Goal: Task Accomplishment & Management: Complete application form

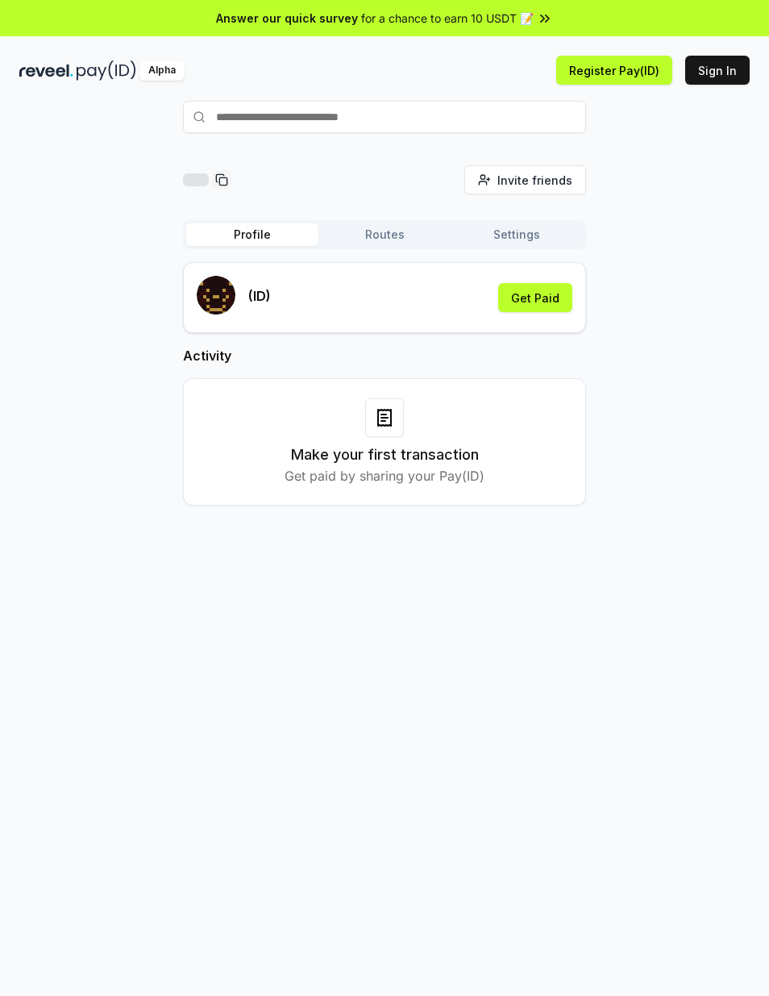
click at [402, 231] on button "Routes" at bounding box center [385, 234] width 132 height 23
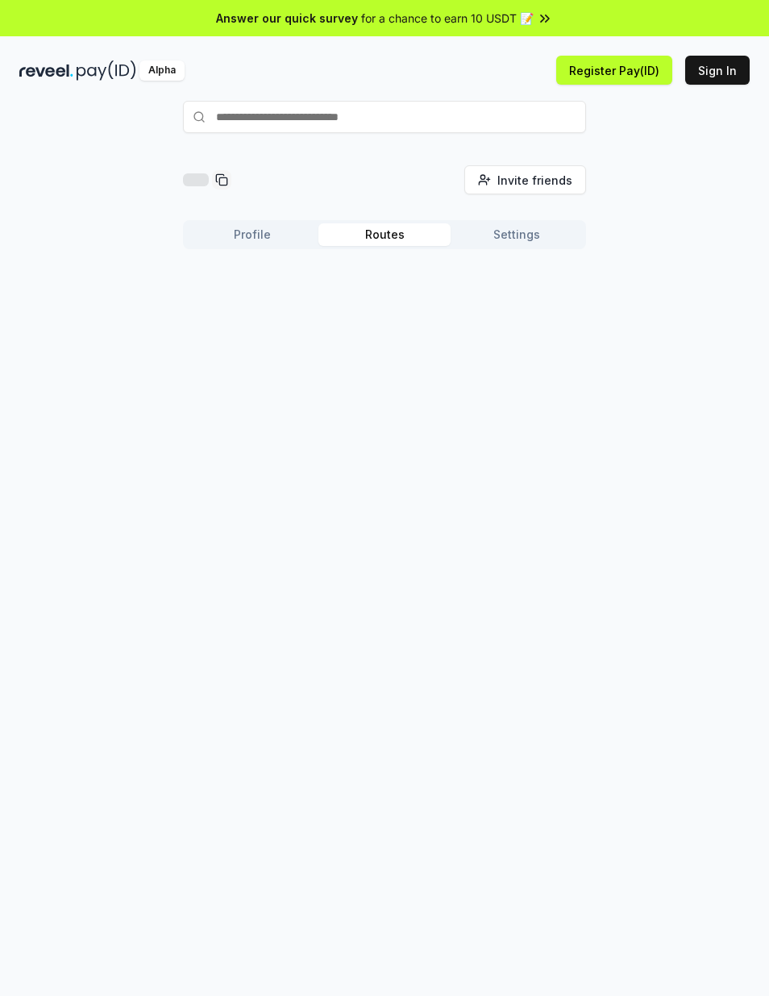
click at [532, 231] on button "Settings" at bounding box center [517, 234] width 132 height 23
click at [268, 232] on button "Profile" at bounding box center [252, 234] width 132 height 23
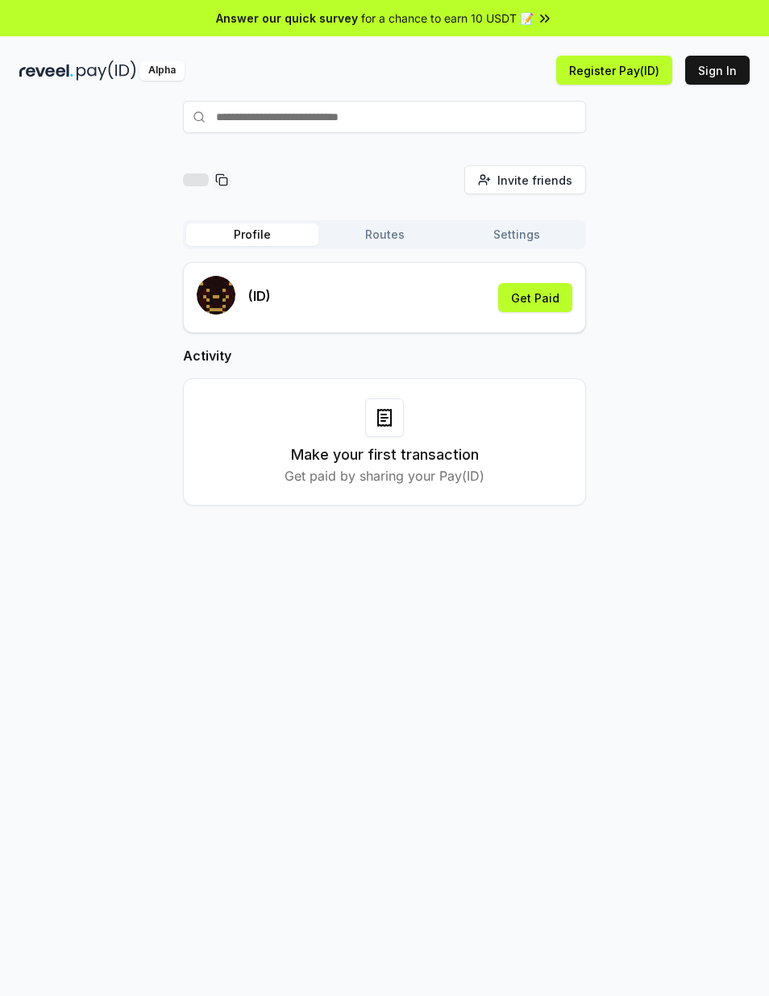
click at [537, 303] on button "Get Paid" at bounding box center [535, 297] width 74 height 29
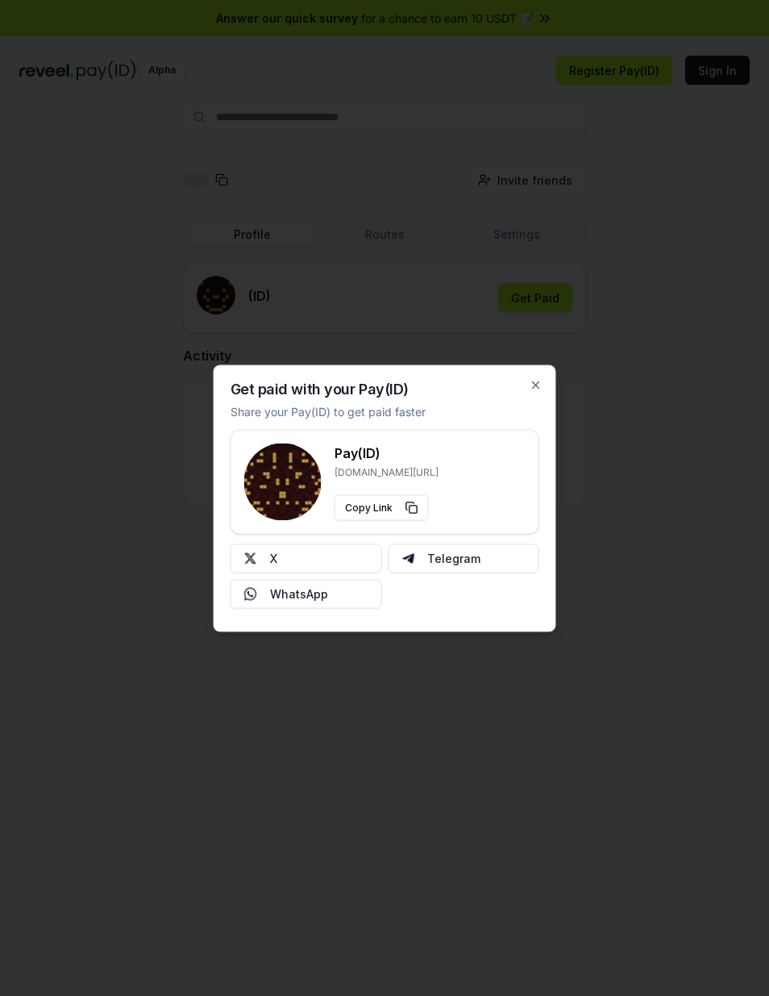
click at [547, 373] on div "Get paid with your Pay(ID) Share your Pay(ID) to get paid faster Pay(ID) [DOMAI…" at bounding box center [385, 497] width 343 height 267
click at [541, 379] on icon "button" at bounding box center [536, 384] width 13 height 13
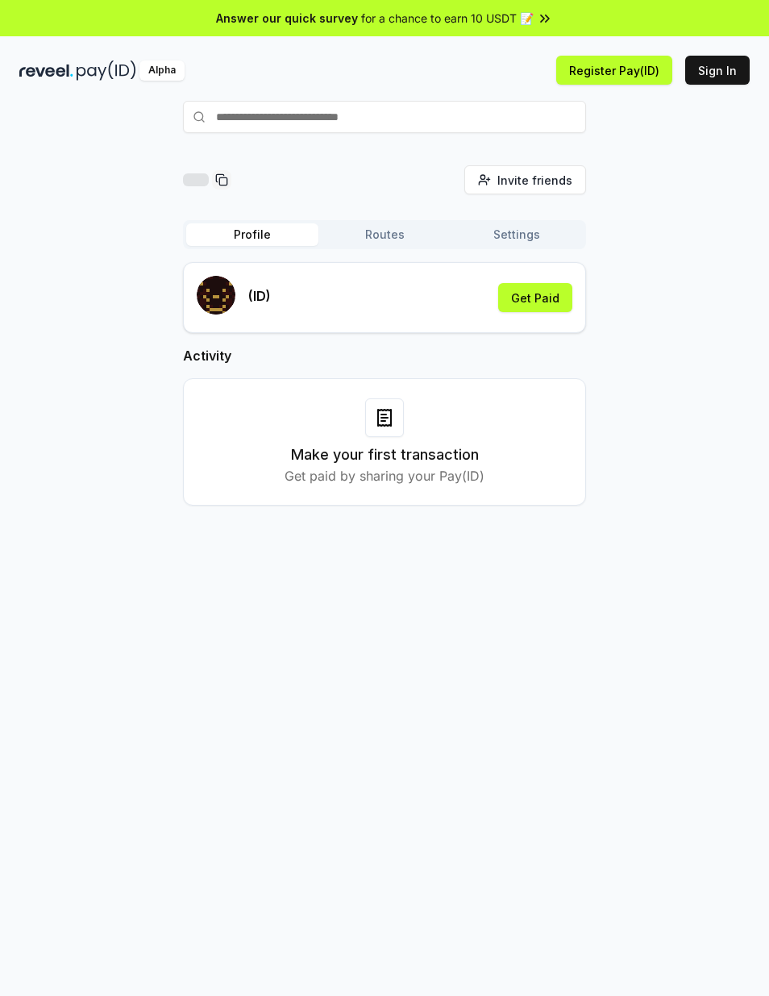
click at [720, 79] on button "Sign In" at bounding box center [717, 70] width 65 height 29
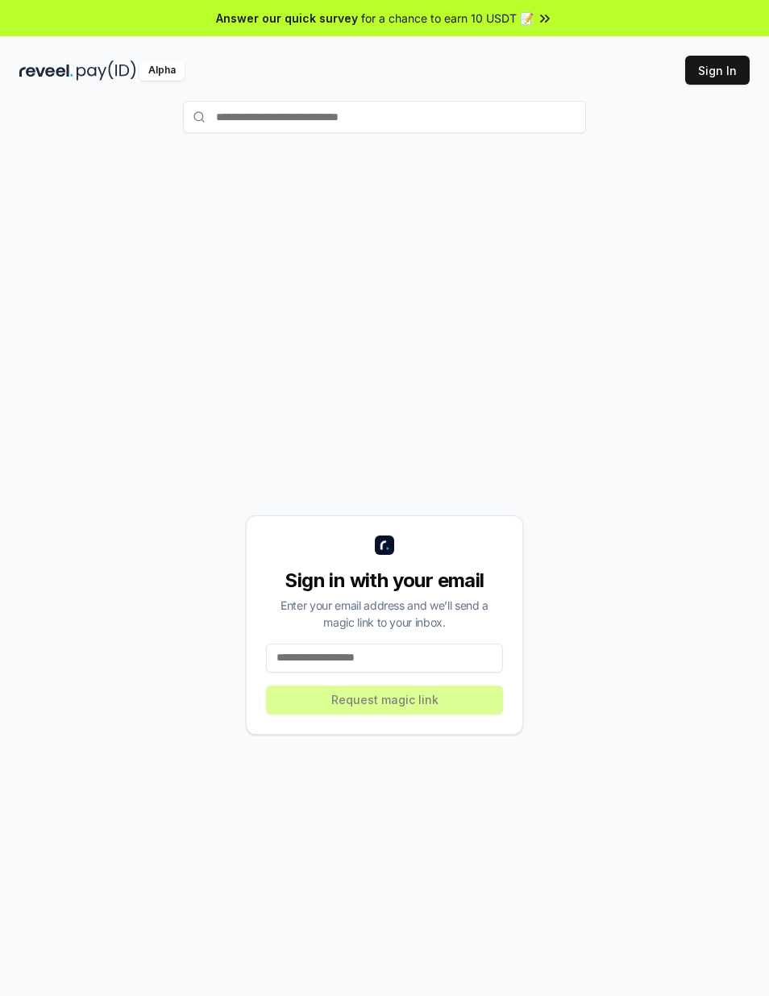
click at [437, 657] on input at bounding box center [384, 657] width 237 height 29
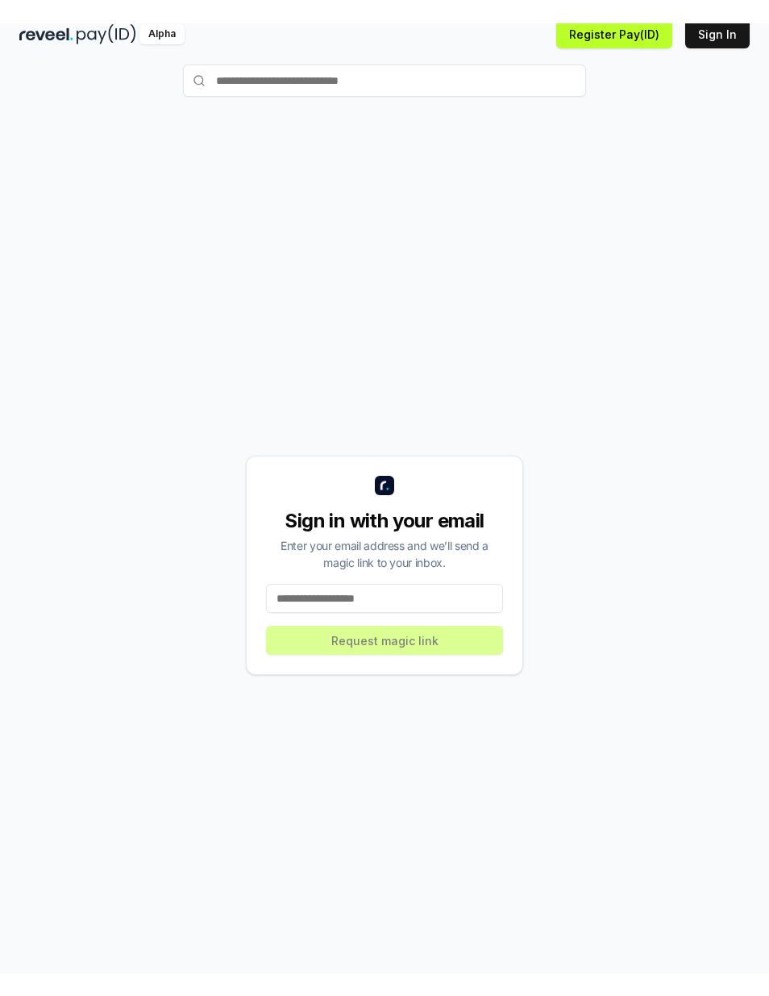
scroll to position [65, 0]
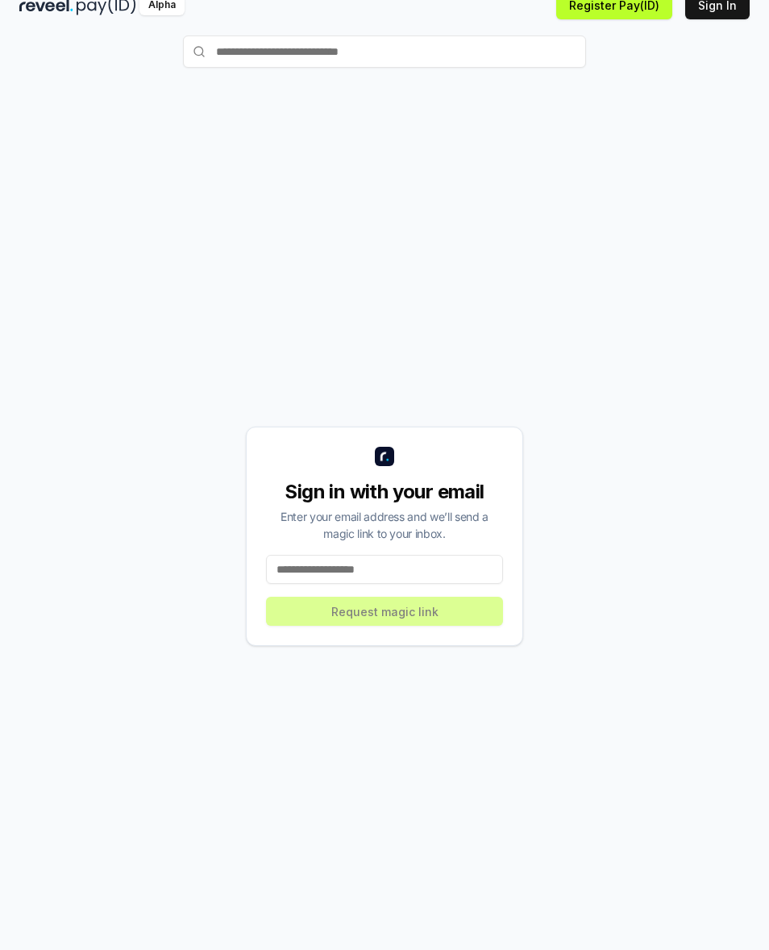
click at [465, 573] on input at bounding box center [384, 569] width 237 height 29
type input "**********"
click at [448, 612] on button "Request magic link" at bounding box center [384, 611] width 237 height 29
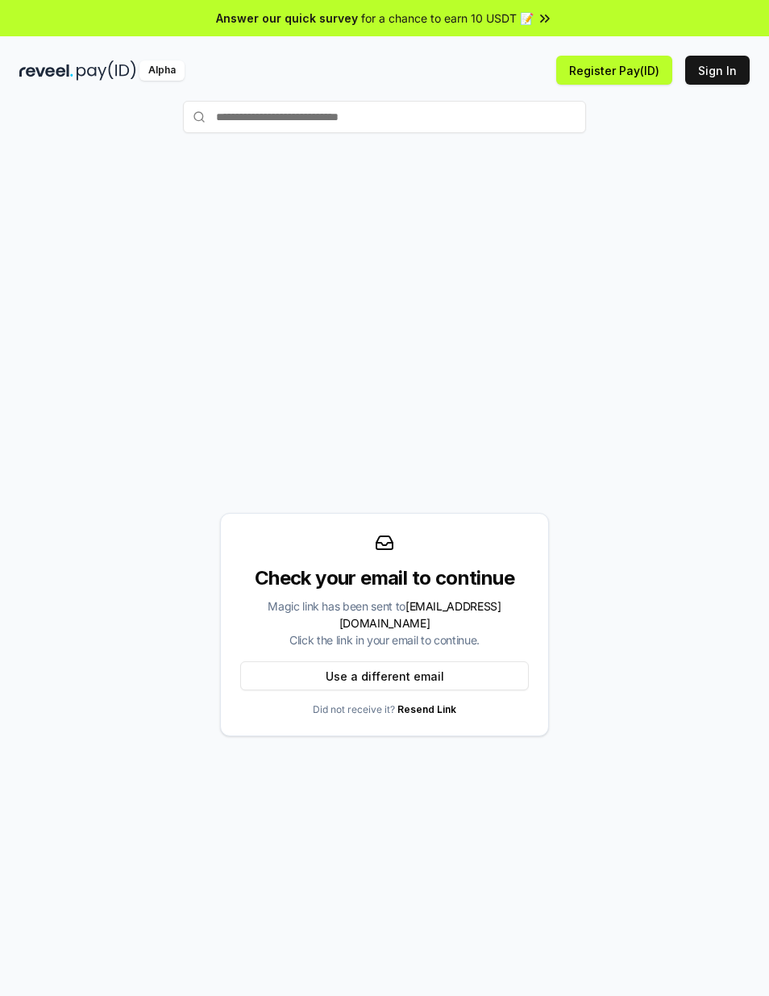
scroll to position [0, 0]
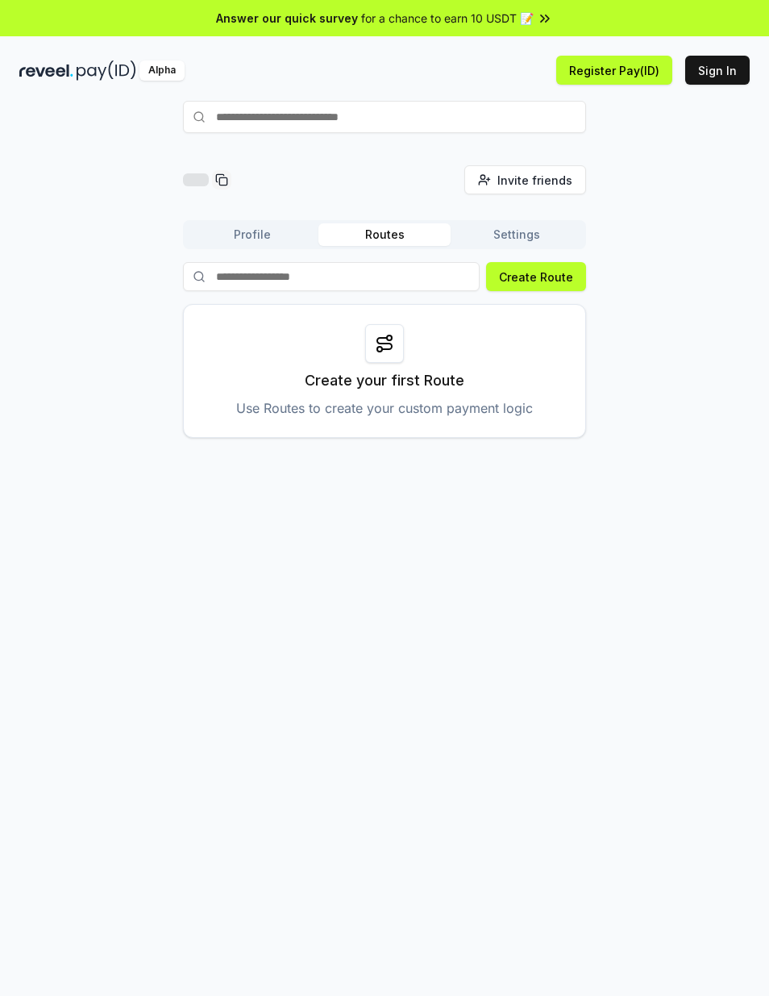
click at [623, 66] on button "Register Pay(ID)" at bounding box center [614, 70] width 116 height 29
click at [618, 62] on button "Register Pay(ID)" at bounding box center [614, 70] width 116 height 29
click at [718, 63] on button "Sign In" at bounding box center [717, 70] width 65 height 29
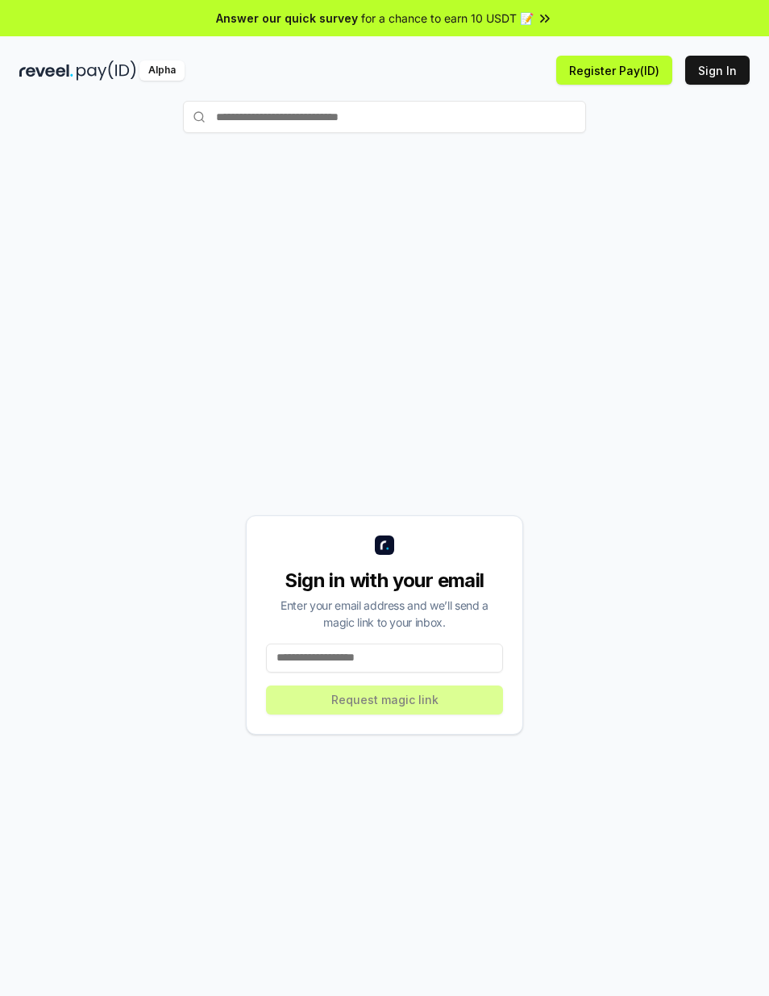
click at [447, 643] on input at bounding box center [384, 657] width 237 height 29
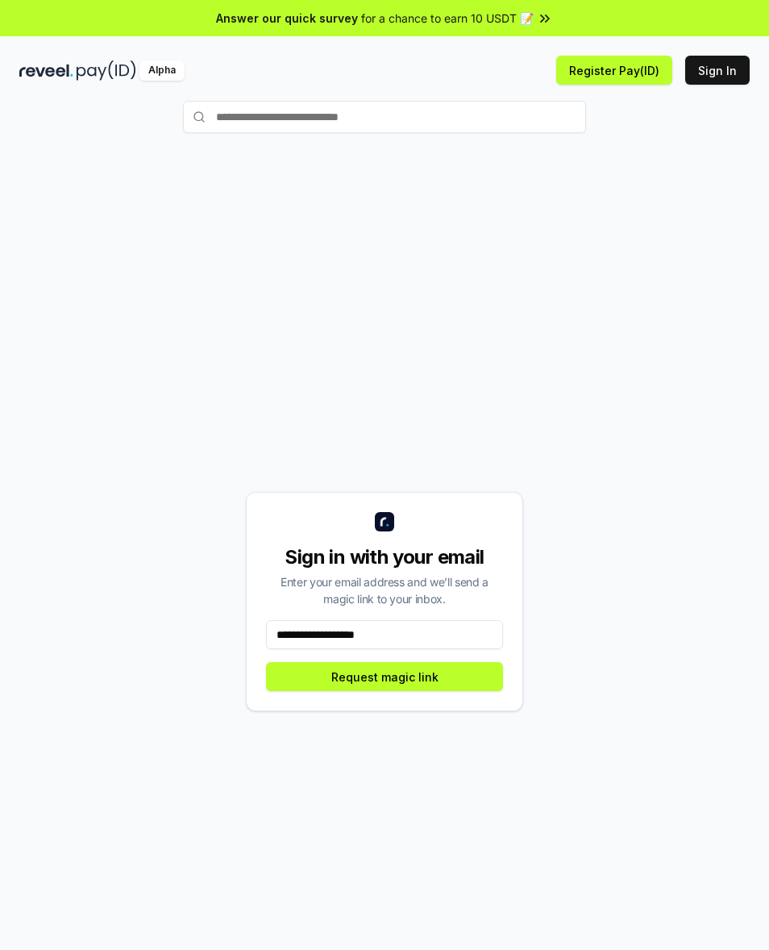
type input "**********"
click at [454, 675] on button "Request magic link" at bounding box center [384, 676] width 237 height 29
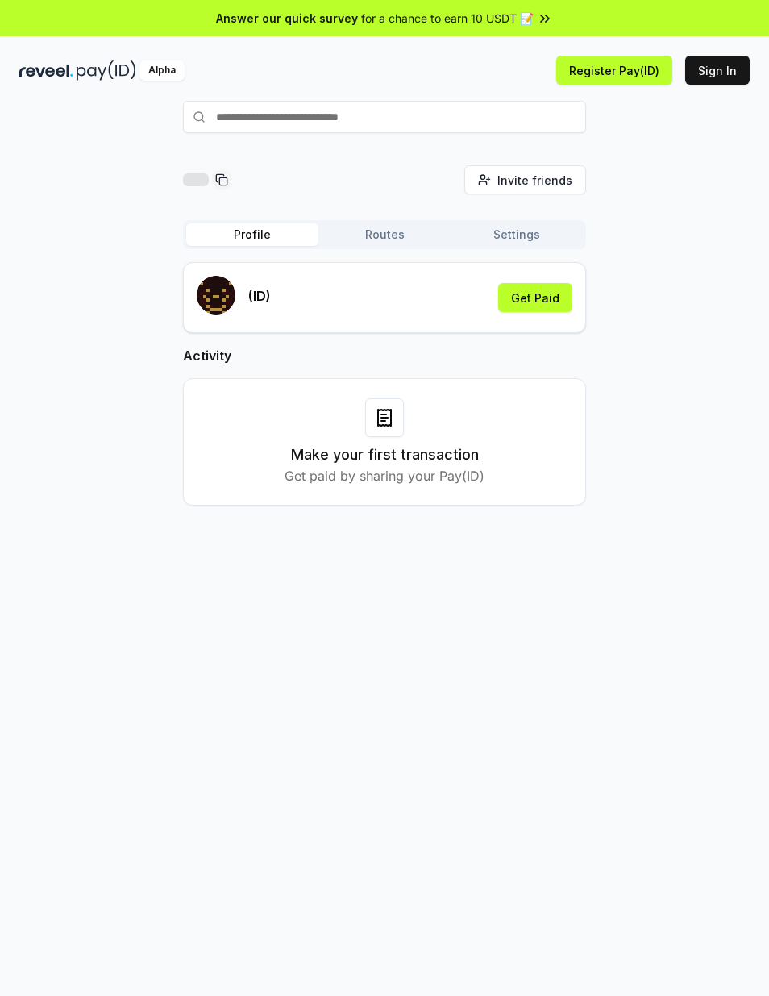
click at [724, 68] on button "Sign In" at bounding box center [717, 70] width 65 height 29
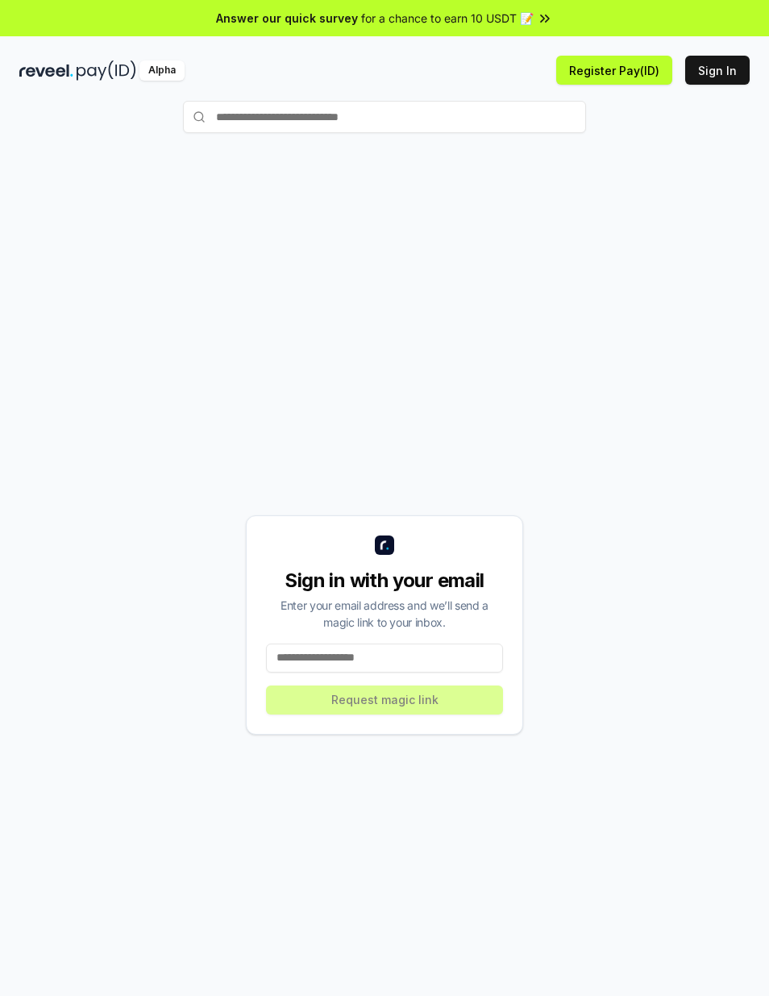
scroll to position [27, 0]
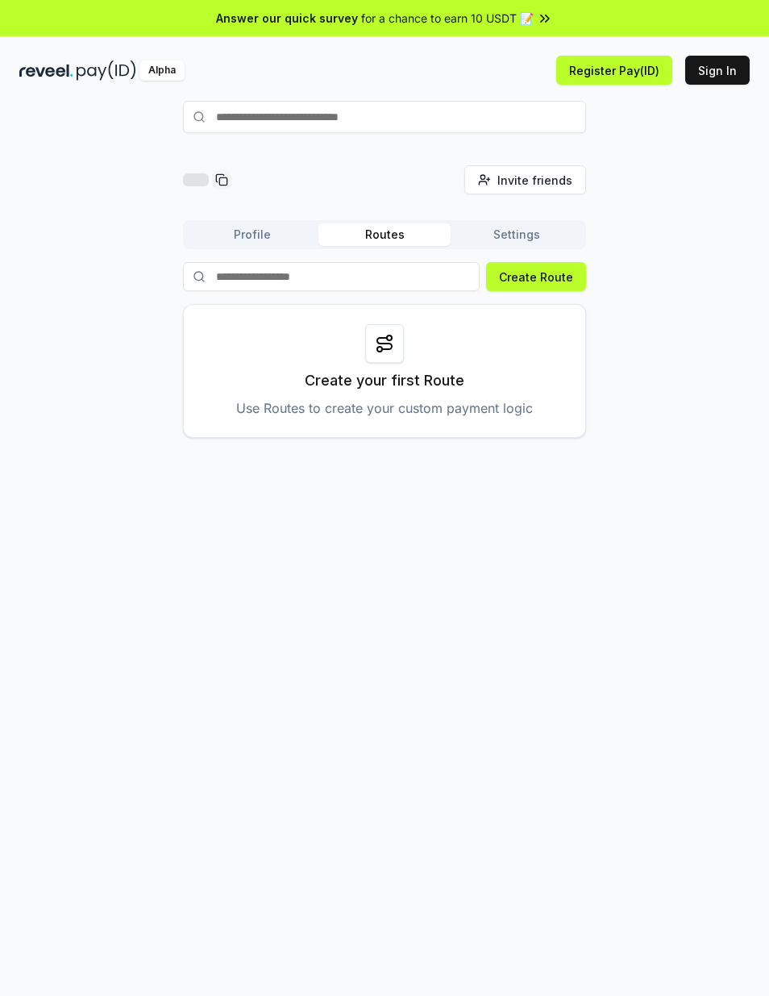
click at [268, 235] on button "Profile" at bounding box center [252, 234] width 132 height 23
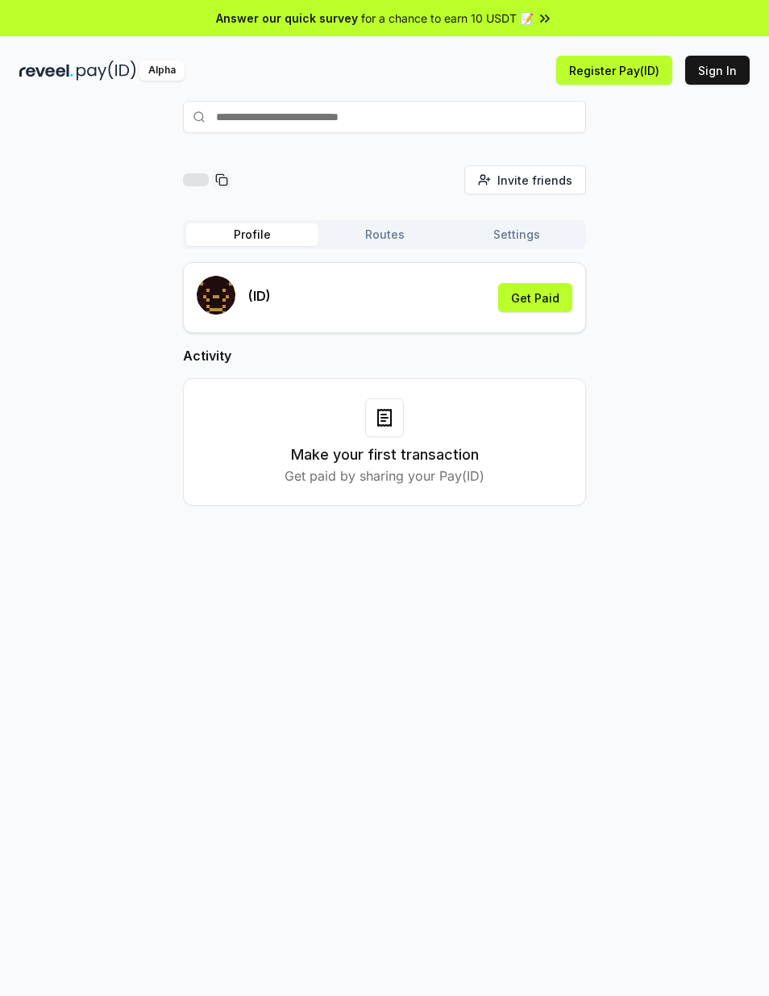
click at [395, 241] on button "Routes" at bounding box center [385, 234] width 132 height 23
